Goal: Find specific page/section: Find specific page/section

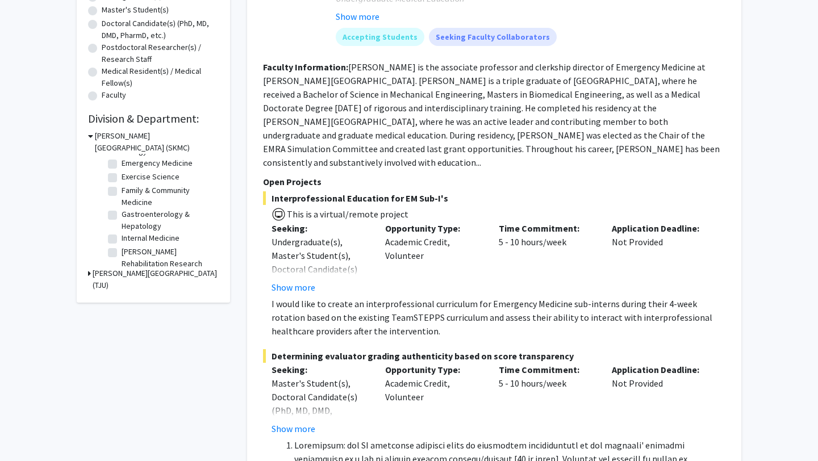
scroll to position [115, 0]
click at [122, 213] on label "Gastroenterology & Hepatology" at bounding box center [169, 218] width 94 height 24
click at [122, 213] on input "Gastroenterology & Hepatology" at bounding box center [125, 209] width 7 height 7
checkbox input "true"
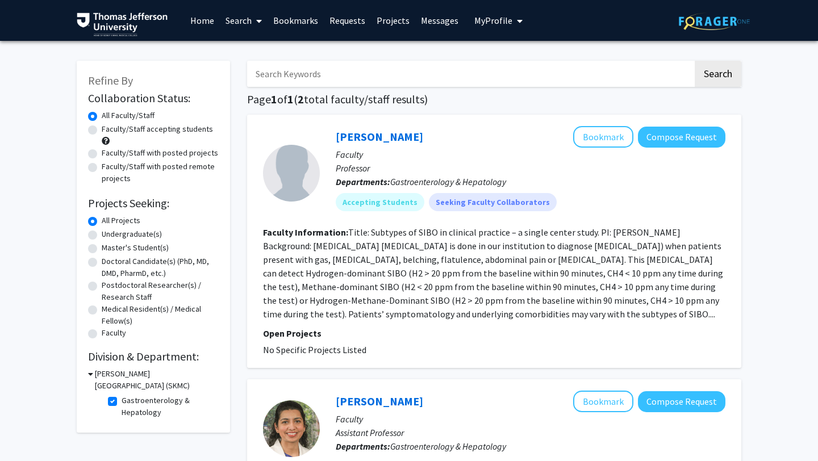
click at [244, 243] on div "Search Page 1 of 1 ( 2 total faculty/staff results) [PERSON_NAME] Bookmark Comp…" at bounding box center [493, 323] width 511 height 549
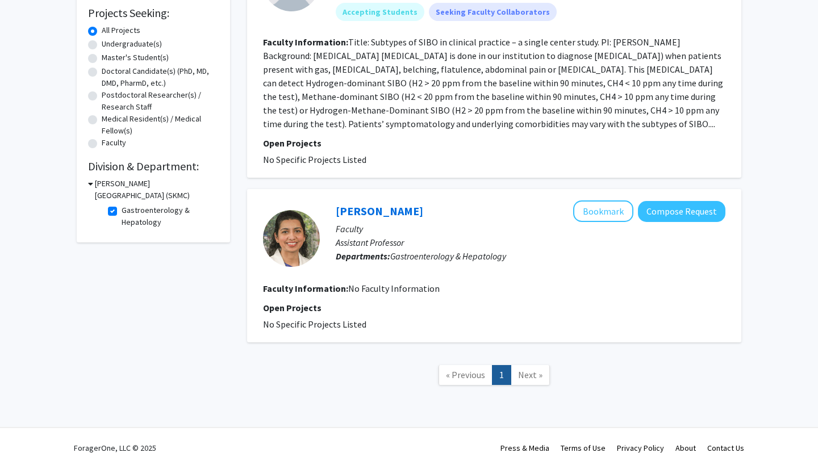
scroll to position [191, 0]
click at [141, 209] on label "Gastroenterology & Hepatology" at bounding box center [169, 216] width 94 height 24
click at [129, 209] on input "Gastroenterology & Hepatology" at bounding box center [125, 207] width 7 height 7
checkbox input "false"
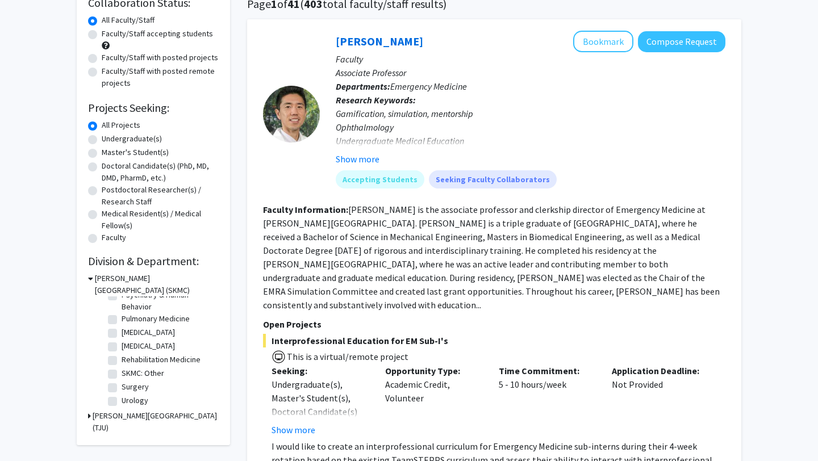
scroll to position [497, 0]
